Goal: Check status

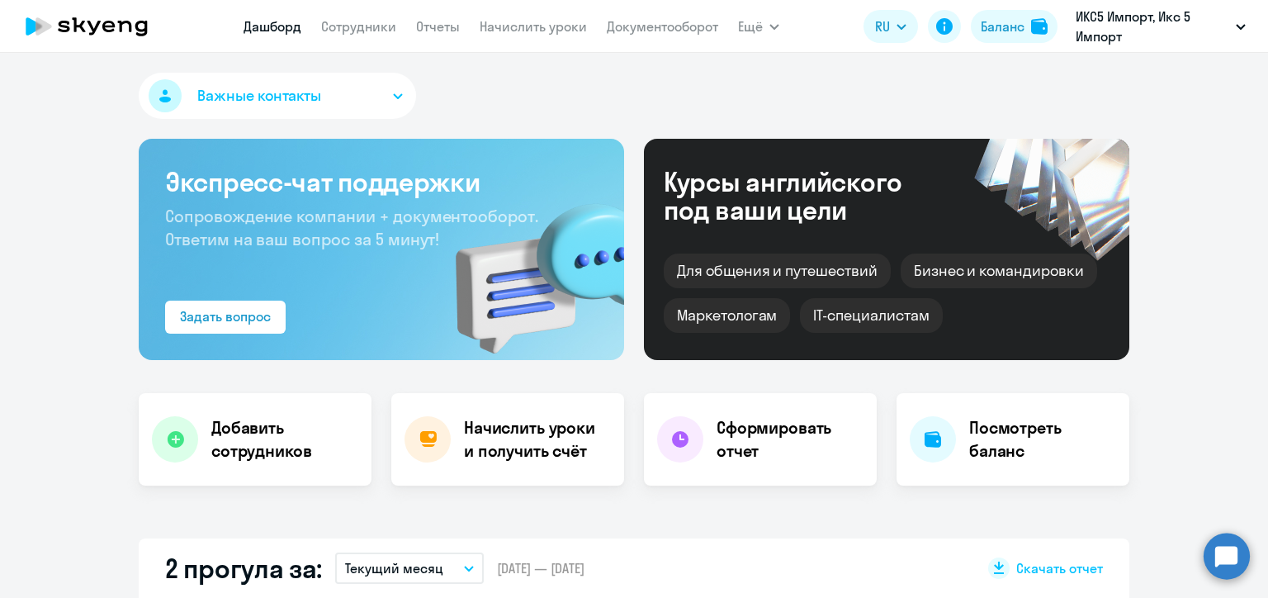
select select "30"
click at [979, 441] on h4 "Посмотреть баланс" at bounding box center [1042, 439] width 147 height 46
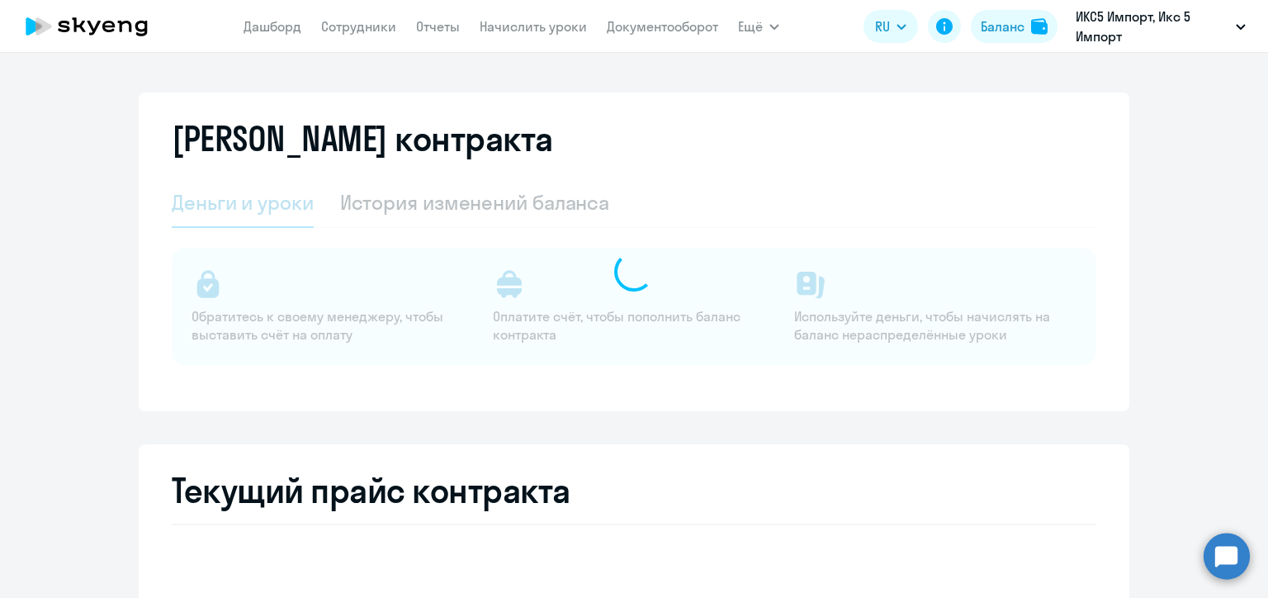
select select "english_adult_not_native_speaker"
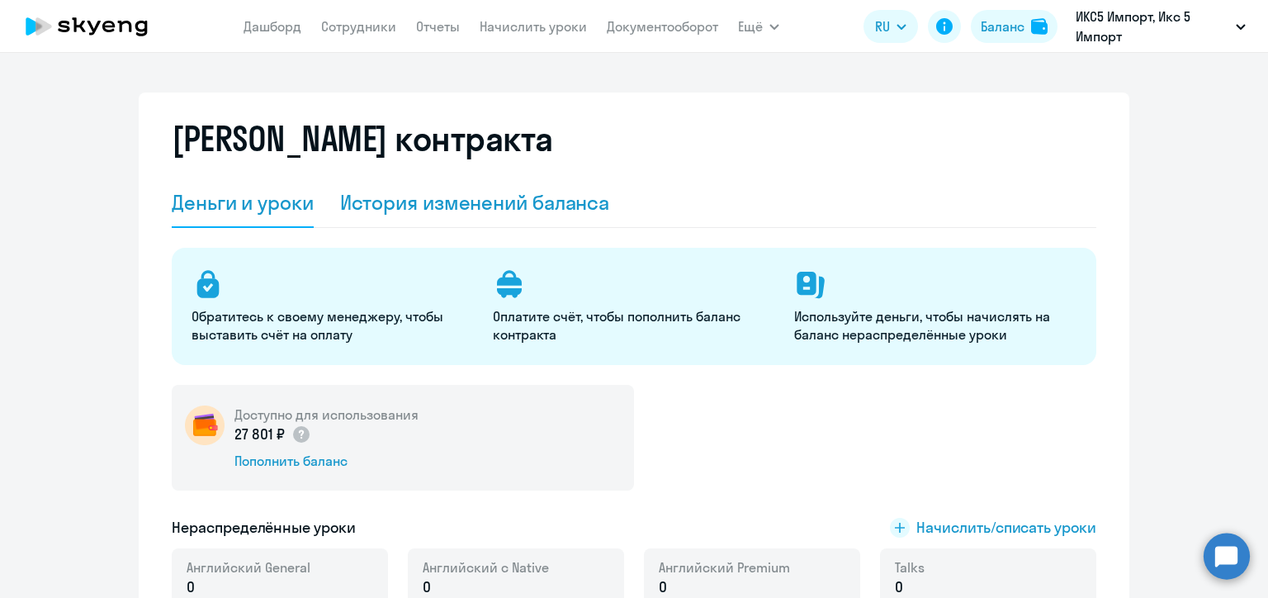
click at [474, 201] on div "История изменений баланса" at bounding box center [475, 202] width 270 height 26
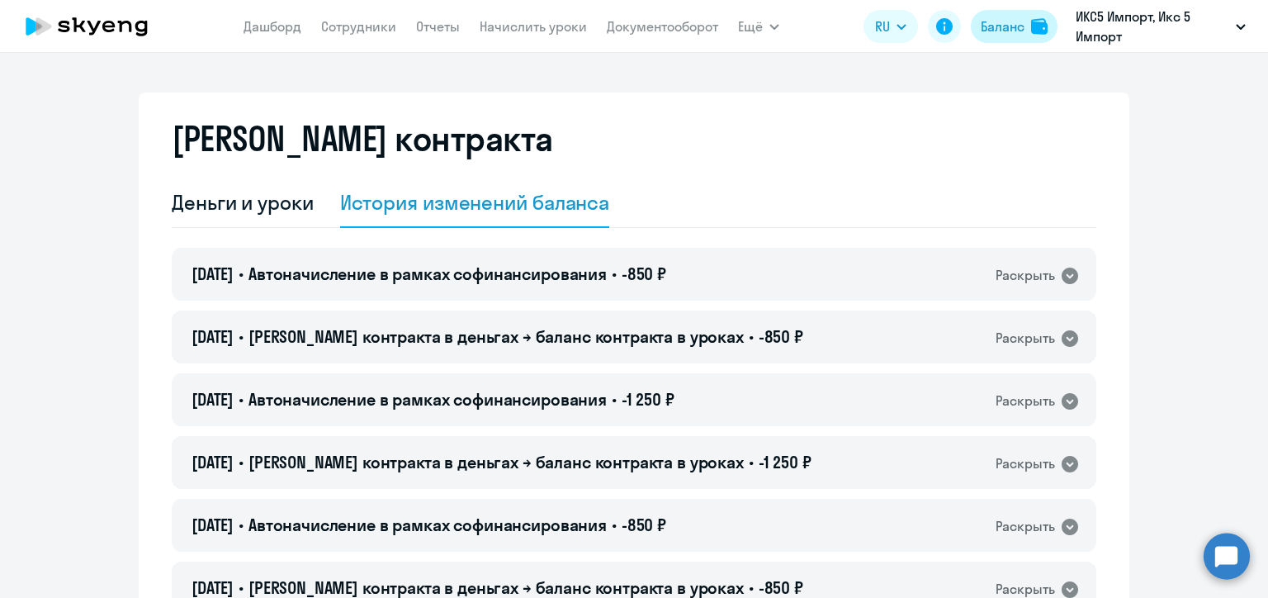
click at [991, 23] on div "Баланс" at bounding box center [1003, 27] width 44 height 20
